Goal: Information Seeking & Learning: Learn about a topic

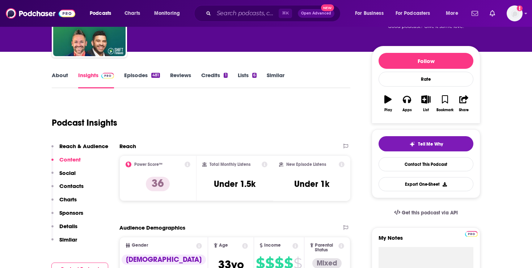
scroll to position [165, 0]
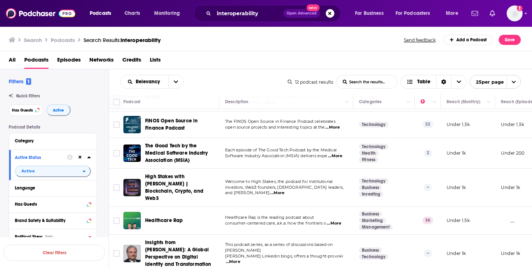
scroll to position [219, 0]
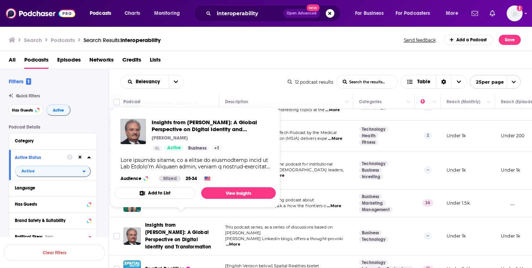
click at [177, 225] on span "Insights from Jon Shamah: A Global Perspective on Digital Identity and Transfor…" at bounding box center [178, 236] width 66 height 28
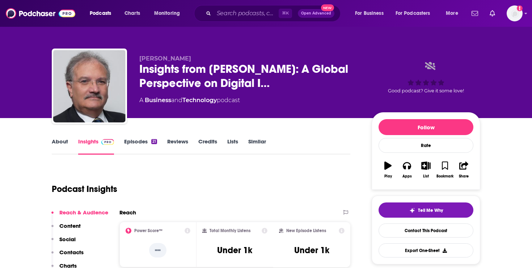
scroll to position [5, 0]
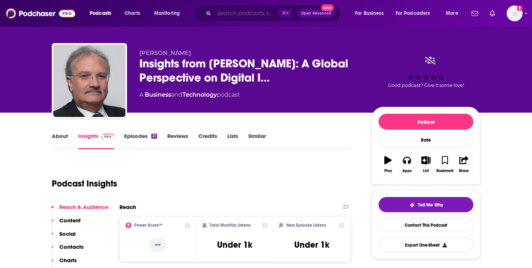
click at [221, 18] on input "Search podcasts, credits, & more..." at bounding box center [246, 14] width 65 height 12
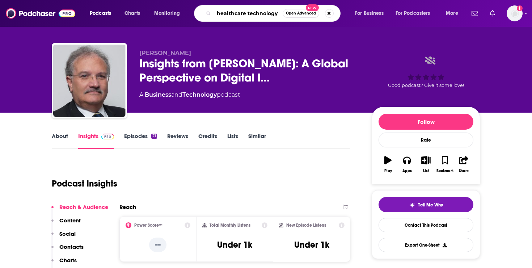
type input "healthcare technology"
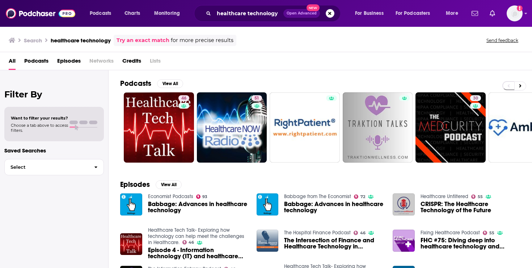
click at [41, 61] on span "Podcasts" at bounding box center [36, 62] width 24 height 15
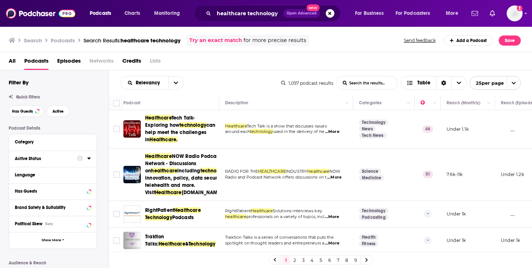
click at [30, 159] on div "Active Status" at bounding box center [44, 158] width 58 height 5
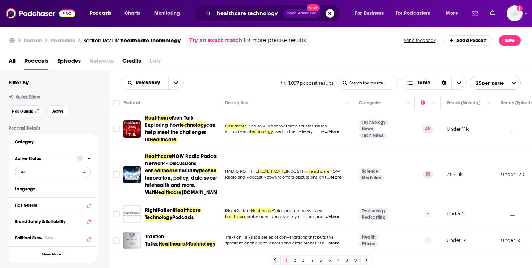
click at [23, 177] on span "All" at bounding box center [49, 171] width 68 height 9
click at [22, 200] on div "Active 249" at bounding box center [55, 196] width 81 height 12
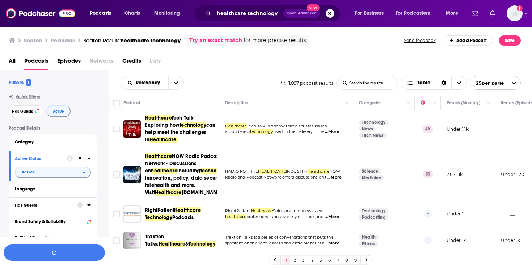
click at [26, 206] on div "Has Guests" at bounding box center [44, 205] width 58 height 5
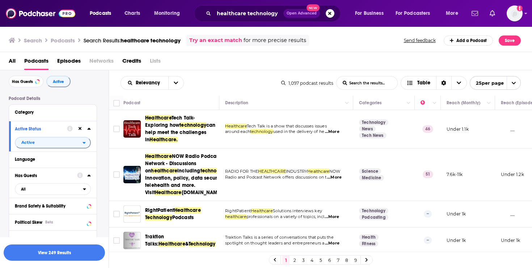
scroll to position [31, 0]
click at [39, 195] on div "Has Guests All" at bounding box center [53, 181] width 88 height 30
click at [41, 191] on span "All" at bounding box center [49, 187] width 68 height 9
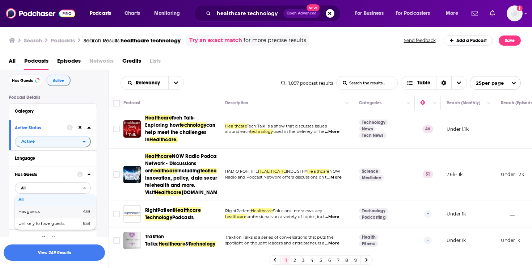
click at [33, 213] on span "Has guests" at bounding box center [39, 211] width 42 height 4
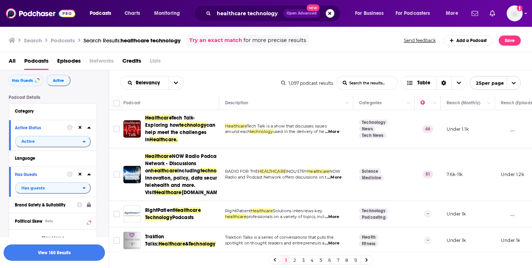
click at [73, 250] on button "View 180 Results" at bounding box center [54, 252] width 101 height 16
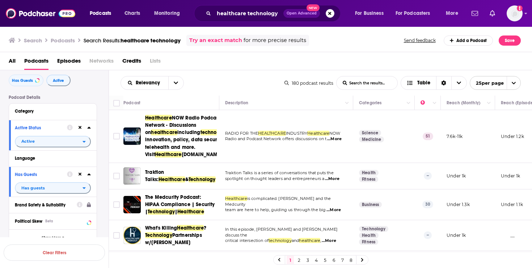
click at [200, 189] on td "Traktion Talks: Healthcare & Technology" at bounding box center [171, 176] width 96 height 26
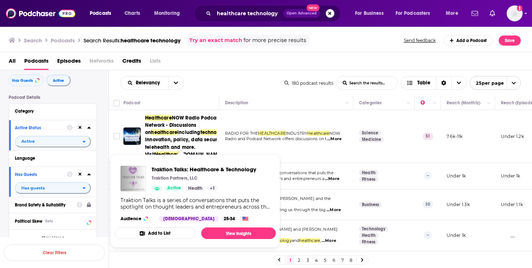
click at [161, 185] on div "Traktion Talks: Healthcare & Technology Traktion Partners, LLC Active Health + 1" at bounding box center [204, 178] width 105 height 25
click at [229, 230] on link "View Insights" at bounding box center [238, 233] width 75 height 12
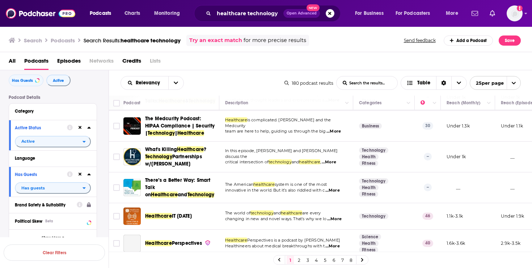
scroll to position [82, 0]
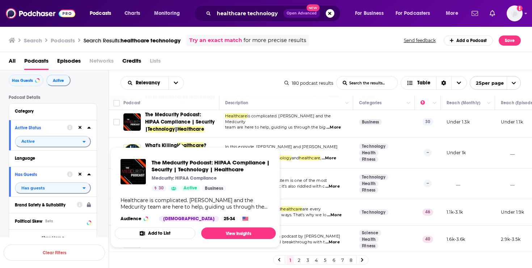
click at [188, 127] on span "The Medcurity Podcast: HIPAA Compliance | Security |" at bounding box center [180, 121] width 70 height 21
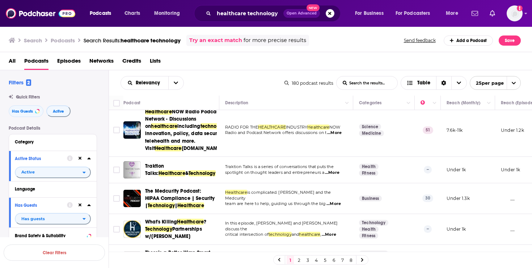
scroll to position [7, 0]
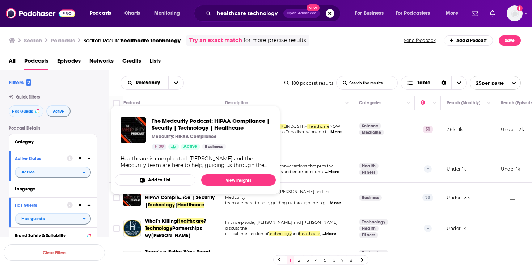
click at [151, 203] on span "The Medcurity Podcast: HIPAA Compliance | Security |" at bounding box center [180, 197] width 70 height 21
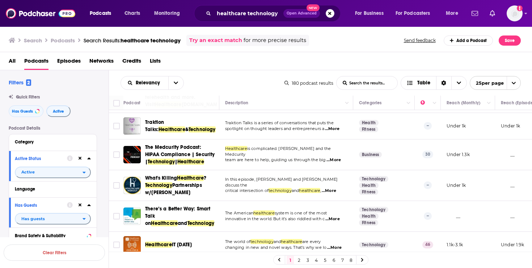
scroll to position [60, 0]
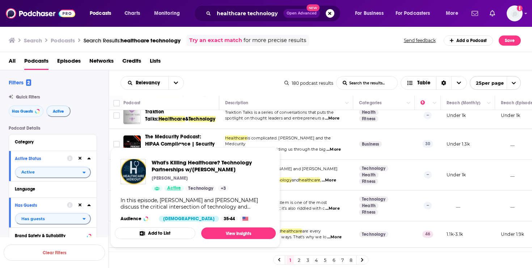
click at [179, 187] on span "Active" at bounding box center [174, 188] width 14 height 7
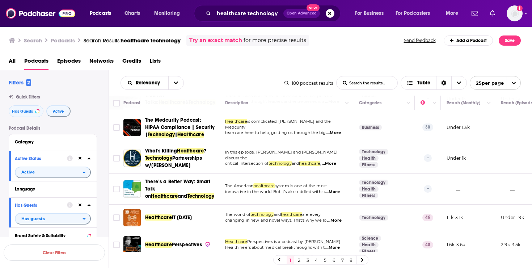
scroll to position [80, 0]
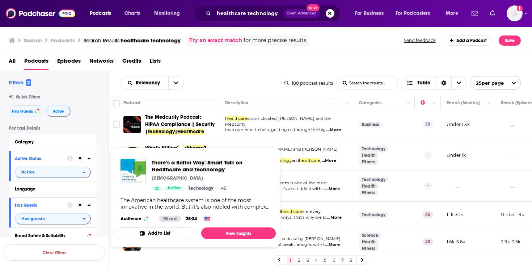
click at [203, 167] on span "There’s a Better Way: Smart Talk on Healthcare and Technology" at bounding box center [211, 166] width 118 height 14
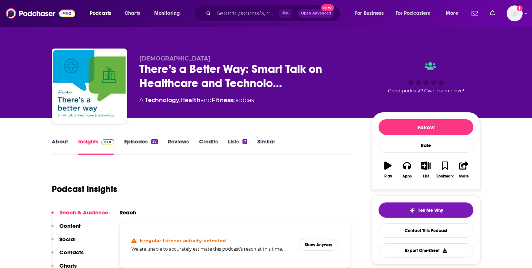
click at [64, 144] on link "About" at bounding box center [60, 146] width 16 height 17
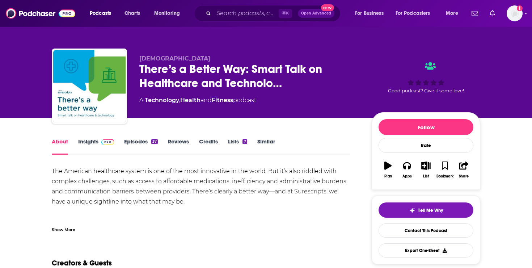
click at [94, 141] on link "Insights" at bounding box center [96, 146] width 36 height 17
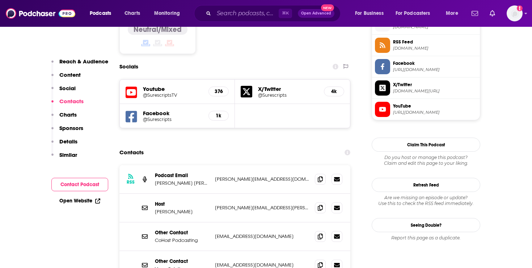
scroll to position [614, 0]
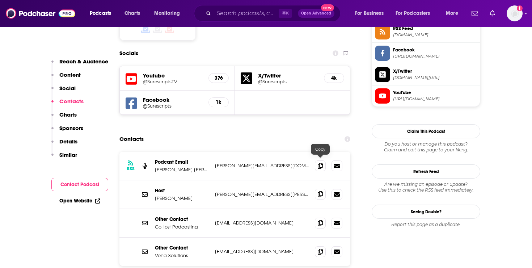
click at [323, 188] on span at bounding box center [320, 193] width 11 height 11
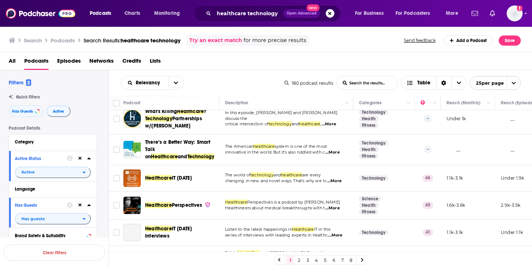
scroll to position [155, 0]
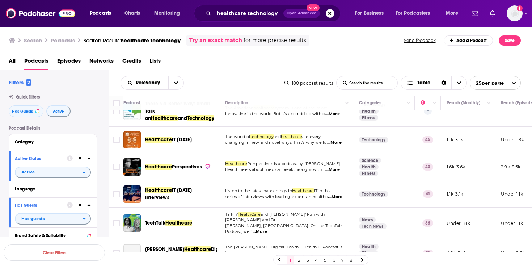
click at [175, 226] on span "Healthcare" at bounding box center [178, 223] width 27 height 6
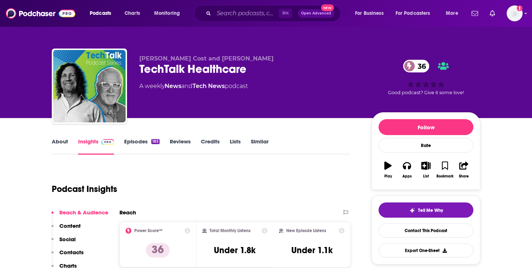
click at [55, 138] on link "About" at bounding box center [60, 146] width 16 height 17
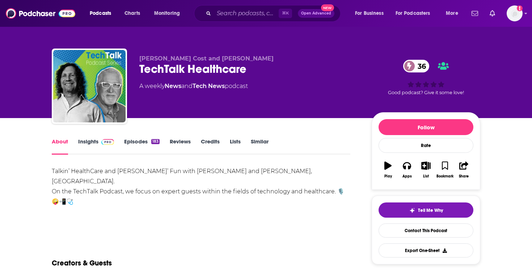
click at [94, 140] on link "Insights" at bounding box center [96, 146] width 36 height 17
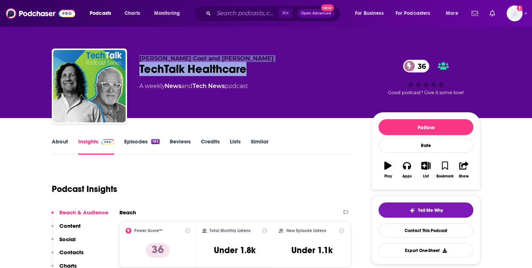
drag, startPoint x: 255, startPoint y: 65, endPoint x: 141, endPoint y: 52, distance: 114.7
click at [141, 52] on div "Brad Cost and Dr. Jay Greenstein TechTalk Healthcare 36 A weekly News and Tech …" at bounding box center [266, 87] width 428 height 78
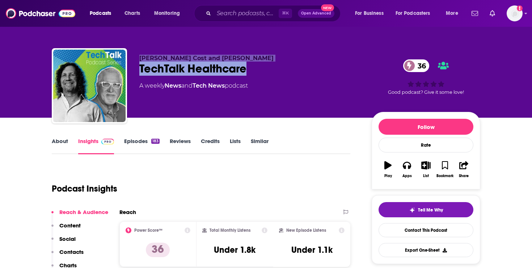
copy div "Brad Cost and Dr. Jay Greenstein TechTalk Healthcare"
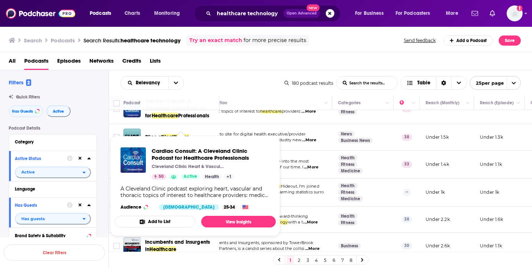
scroll to position [357, 21]
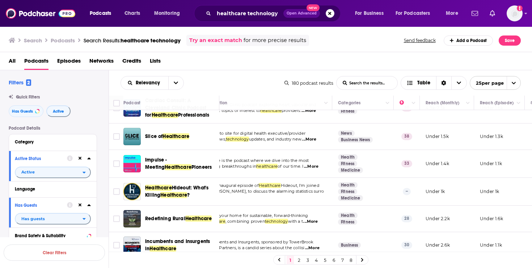
click at [189, 201] on div "Podcasts Charts Monitoring healthcare technology Open Advanced New For Business…" at bounding box center [266, 134] width 532 height 268
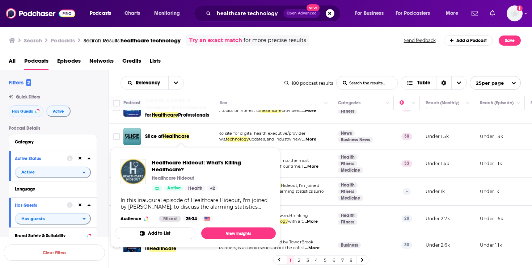
click at [139, 176] on img "Healthcare Hideout: What's Killing Healthcare?" at bounding box center [132, 171] width 25 height 25
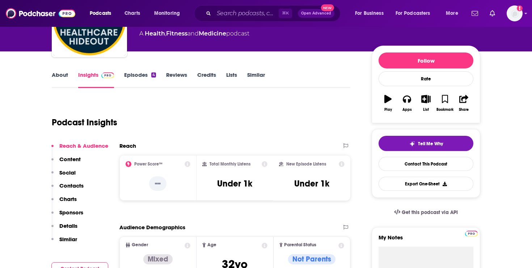
scroll to position [64, 0]
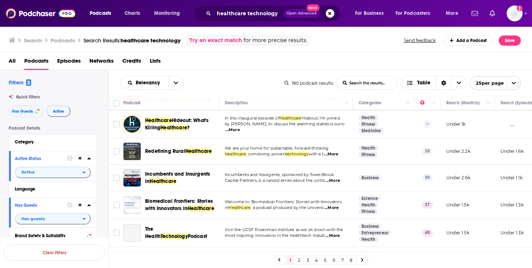
scroll to position [425, 0]
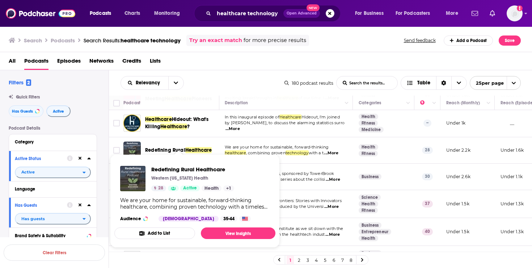
click at [173, 158] on span "Redefining Rural Healthcare Western Wisconsin Health 28 Active Health + 1 We ar…" at bounding box center [194, 200] width 161 height 93
click at [174, 155] on span "Redefining Rural Healthcare Western Wisconsin Health 28 Active Health + 1 We ar…" at bounding box center [194, 200] width 161 height 93
click at [151, 159] on span "Redefining Rural Healthcare Western Wisconsin Health 28 Active Health + 1 We ar…" at bounding box center [194, 200] width 161 height 93
click at [237, 233] on link "View Insights" at bounding box center [238, 233] width 75 height 12
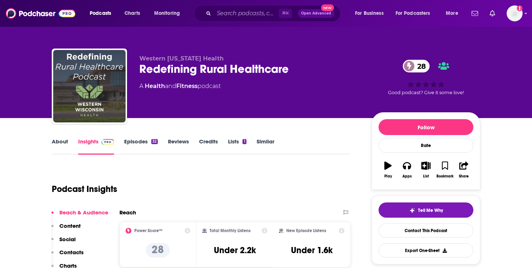
click at [62, 144] on link "About" at bounding box center [60, 146] width 16 height 17
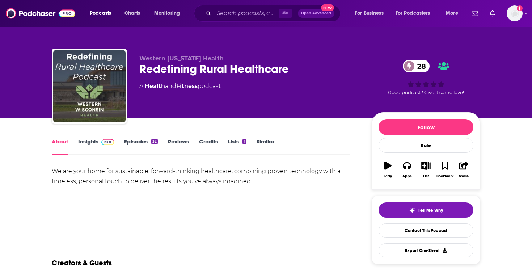
click at [95, 142] on link "Insights" at bounding box center [96, 146] width 36 height 17
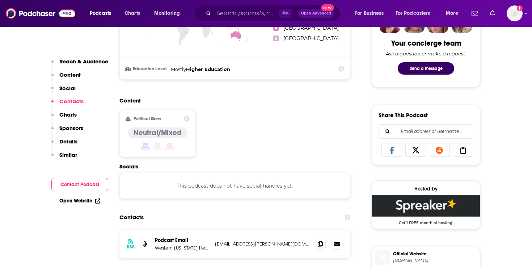
scroll to position [482, 0]
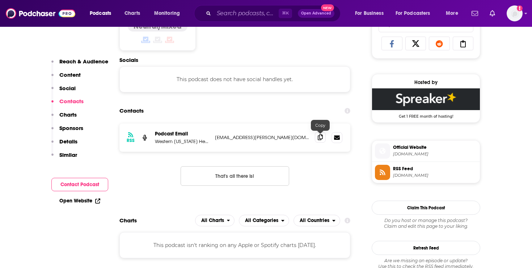
click at [319, 136] on icon at bounding box center [320, 137] width 5 height 6
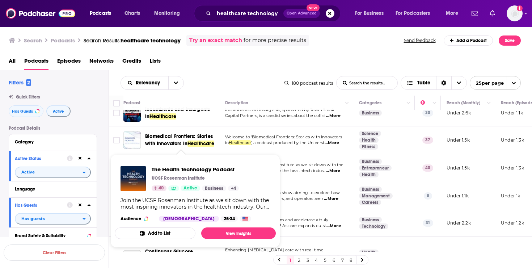
scroll to position [449, 0]
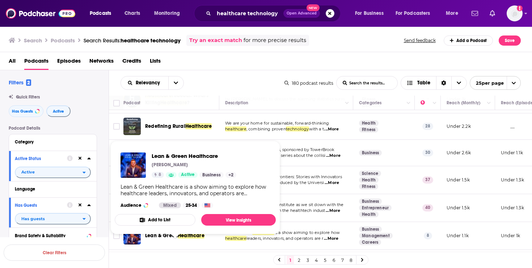
click at [181, 238] on span "Healthcare" at bounding box center [191, 235] width 27 height 6
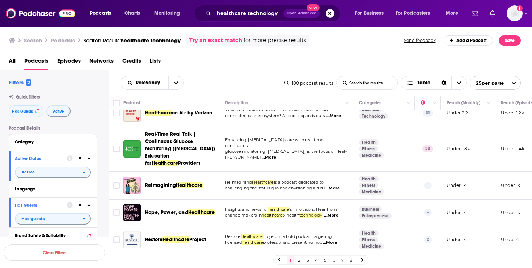
scroll to position [601, 0]
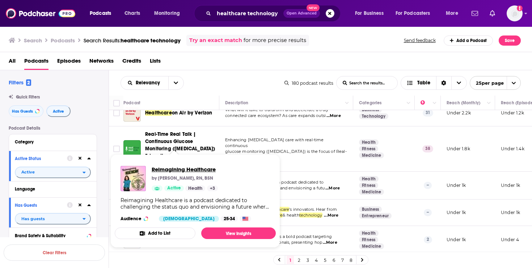
click at [177, 170] on span "Reimagining Healthcare" at bounding box center [185, 169] width 66 height 7
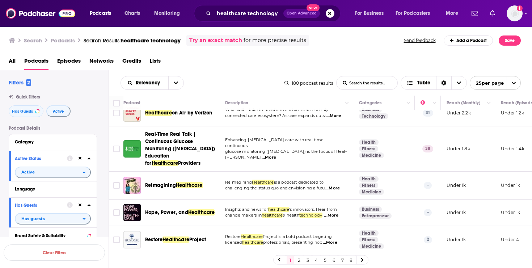
click at [298, 257] on link "2" at bounding box center [298, 259] width 7 height 9
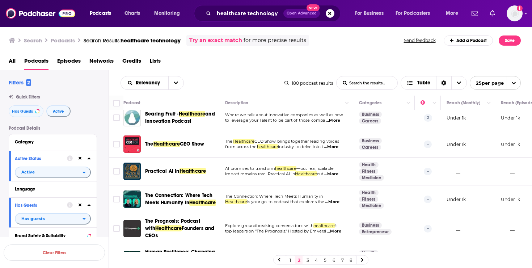
scroll to position [10, 0]
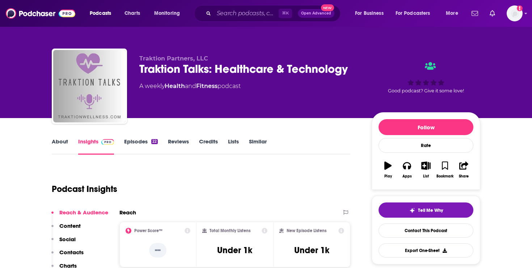
click at [64, 142] on link "About" at bounding box center [60, 146] width 16 height 17
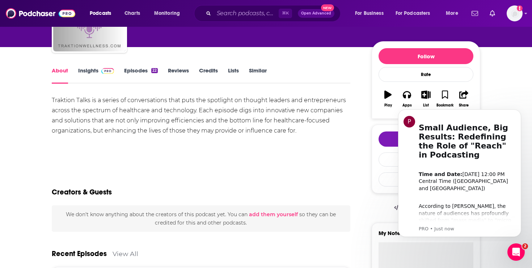
click at [96, 73] on link "Insights" at bounding box center [96, 75] width 36 height 17
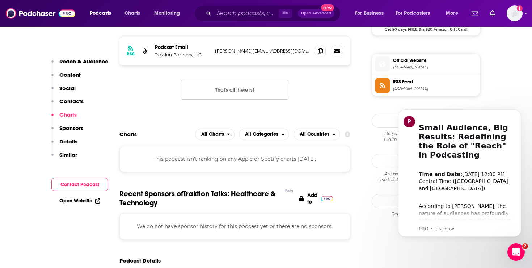
scroll to position [567, 0]
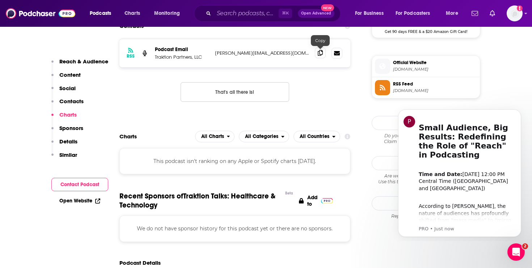
click at [322, 54] on icon at bounding box center [320, 53] width 5 height 6
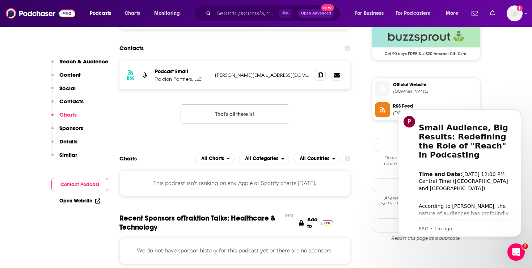
scroll to position [559, 0]
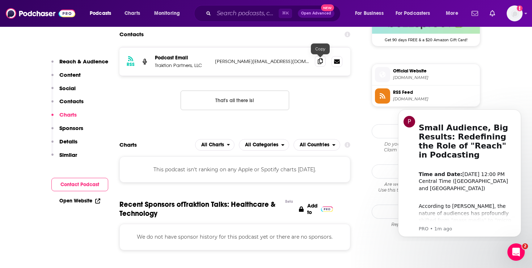
click at [321, 65] on span at bounding box center [320, 61] width 11 height 11
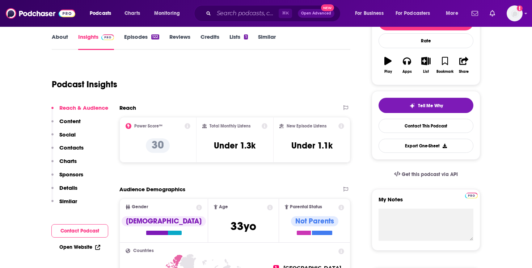
scroll to position [105, 0]
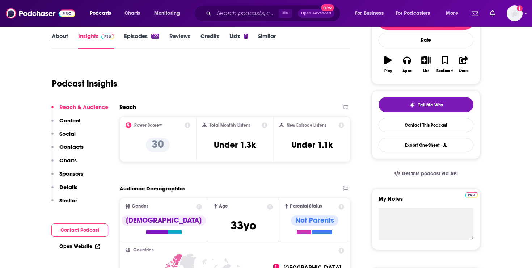
click at [65, 41] on link "About" at bounding box center [60, 41] width 16 height 17
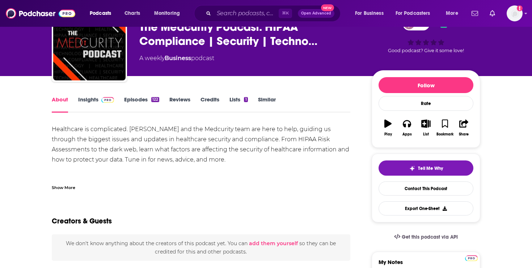
scroll to position [33, 0]
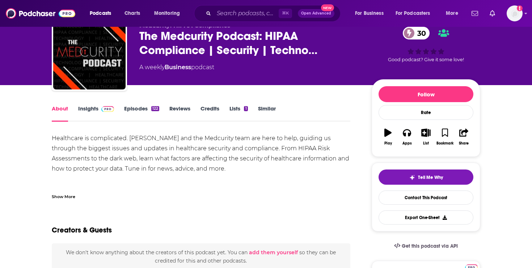
click at [92, 104] on div "About Insights Episodes 122 Reviews Credits Lists 1 Similar" at bounding box center [201, 113] width 298 height 18
click at [90, 111] on link "Insights" at bounding box center [96, 113] width 36 height 17
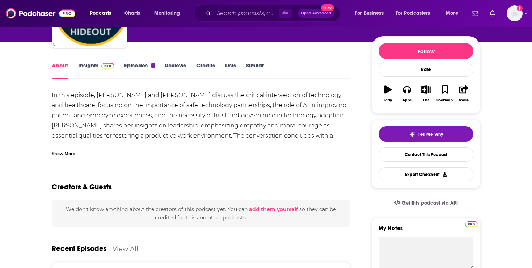
scroll to position [73, 0]
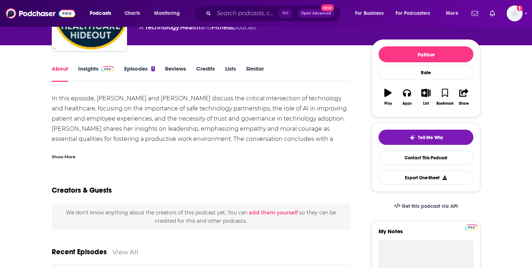
click at [92, 75] on link "Insights" at bounding box center [96, 73] width 36 height 17
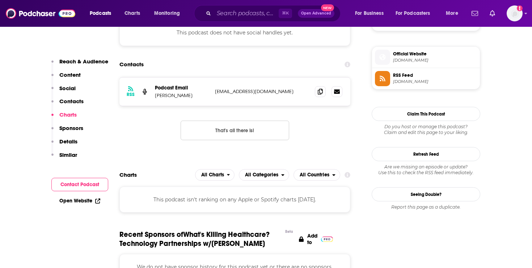
scroll to position [508, 0]
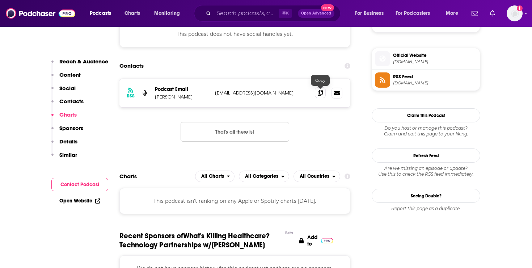
click at [321, 97] on span at bounding box center [320, 92] width 11 height 11
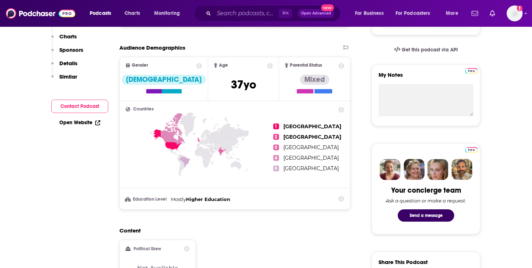
scroll to position [0, 0]
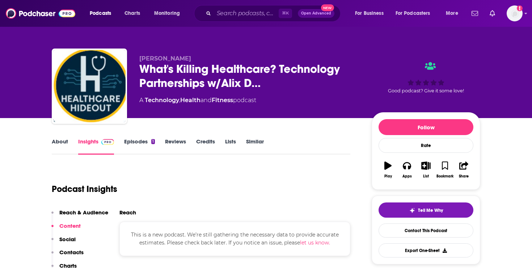
click at [64, 146] on link "About" at bounding box center [60, 146] width 16 height 17
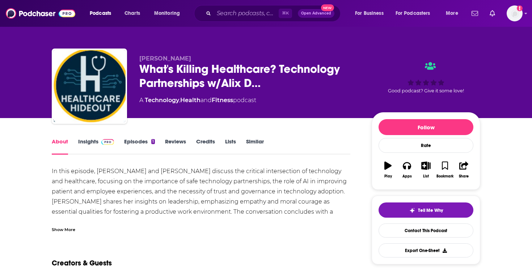
click at [147, 139] on link "Episodes 1" at bounding box center [139, 146] width 31 height 17
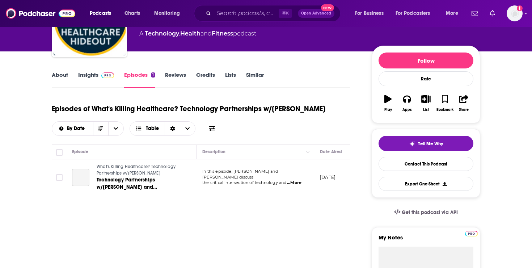
scroll to position [71, 0]
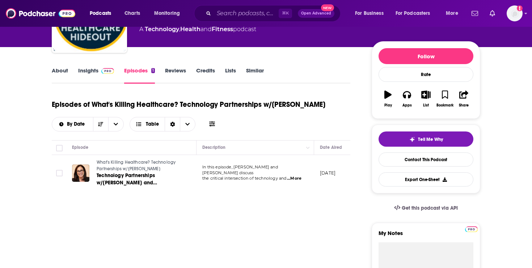
click at [62, 68] on link "About" at bounding box center [60, 75] width 16 height 17
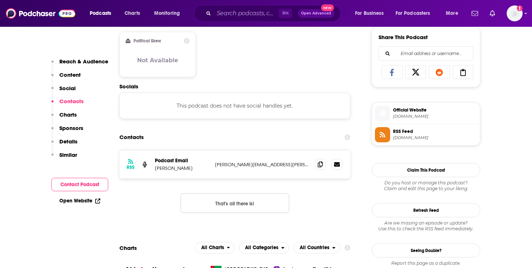
scroll to position [486, 0]
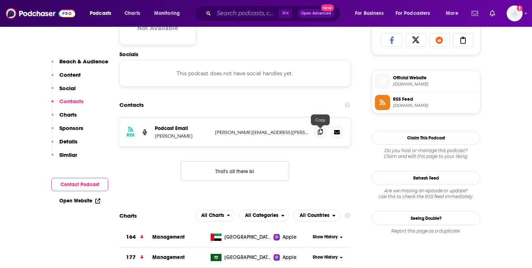
click at [321, 131] on icon at bounding box center [320, 132] width 5 height 6
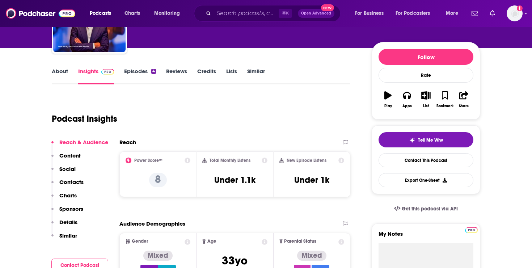
scroll to position [43, 0]
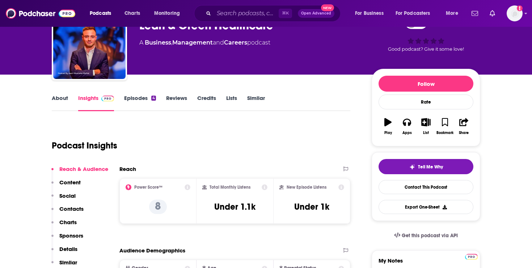
click at [63, 99] on link "About" at bounding box center [60, 102] width 16 height 17
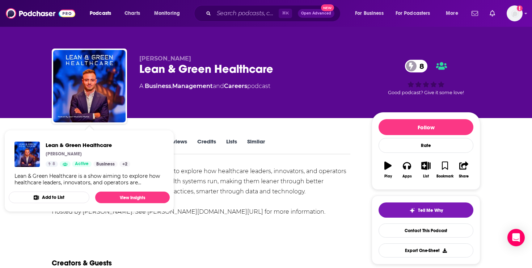
click at [237, 185] on div "Lean & Green Healthcare is a show aiming to explore how healthcare leaders, inn…" at bounding box center [201, 191] width 298 height 51
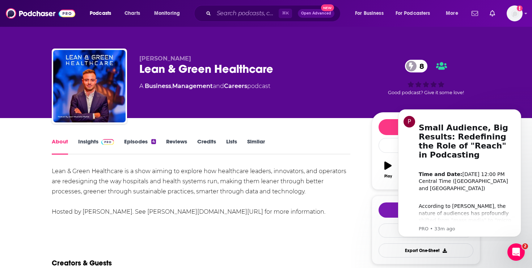
click at [94, 141] on link "Insights" at bounding box center [96, 146] width 36 height 17
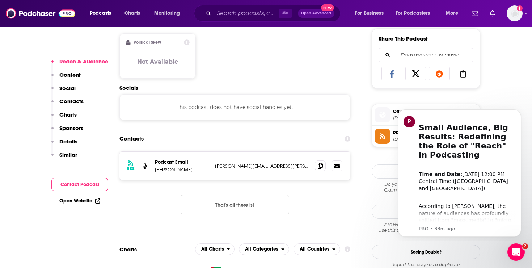
scroll to position [454, 0]
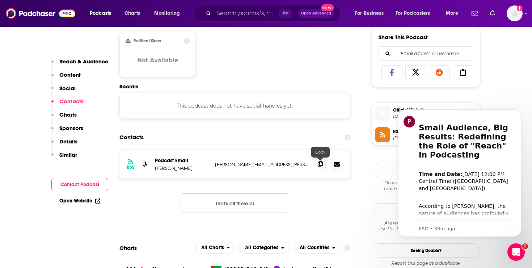
click at [320, 161] on icon at bounding box center [320, 164] width 5 height 6
click at [182, 168] on p "[PERSON_NAME]" at bounding box center [182, 168] width 54 height 6
drag, startPoint x: 184, startPoint y: 168, endPoint x: 141, endPoint y: 135, distance: 54.4
click at [154, 167] on div "RSS Podcast Email [PERSON_NAME] MICHEL [EMAIL_ADDRESS][PERSON_NAME][DOMAIN_NAME…" at bounding box center [234, 164] width 231 height 28
copy p "[PERSON_NAME]"
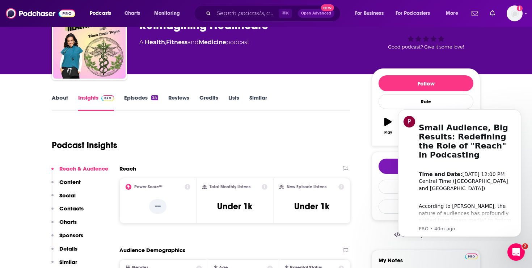
scroll to position [60, 0]
